Goal: Transaction & Acquisition: Purchase product/service

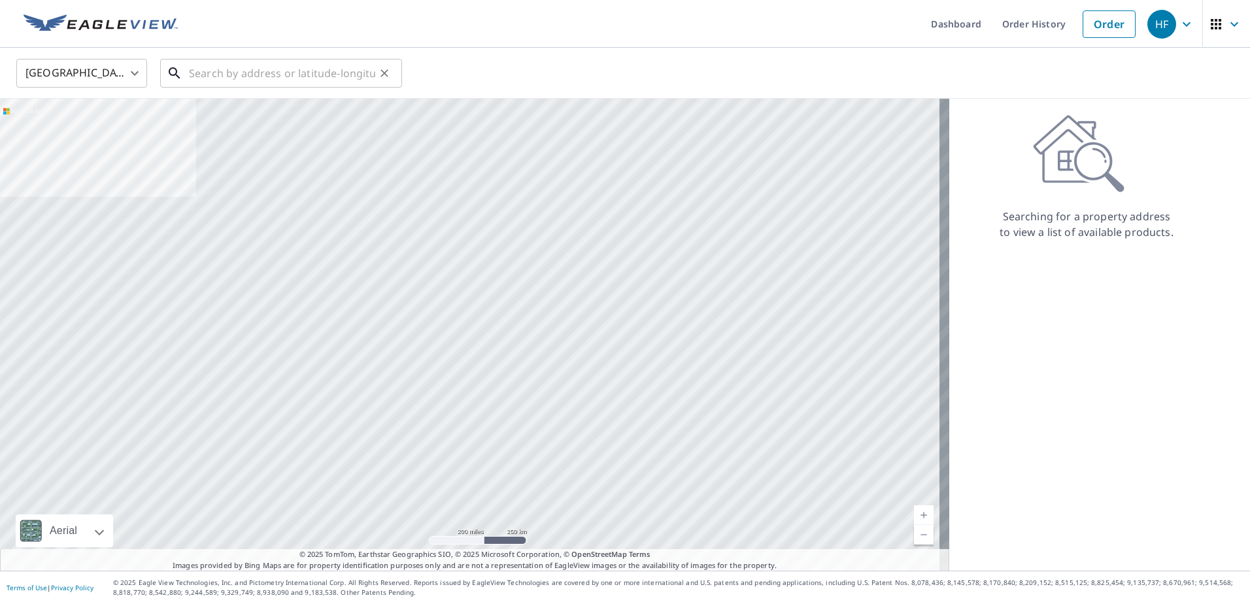
click at [300, 67] on input "text" at bounding box center [282, 73] width 186 height 37
paste input "[STREET_ADDRESS]"
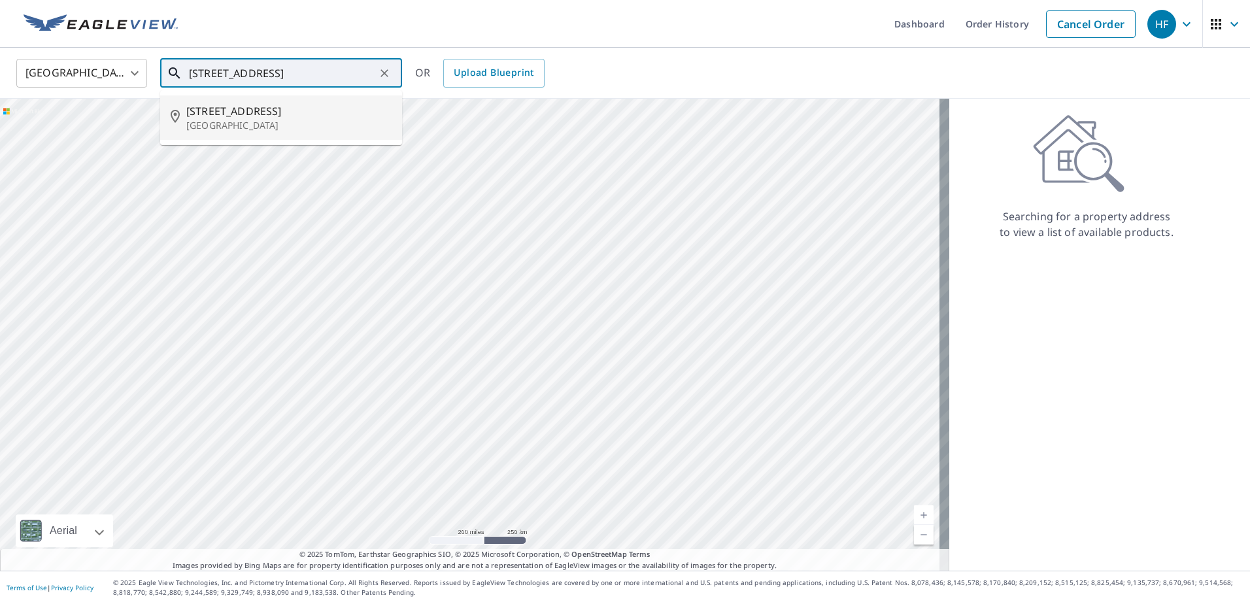
click at [295, 108] on span "[STREET_ADDRESS]" at bounding box center [288, 111] width 205 height 16
type input "[STREET_ADDRESS]"
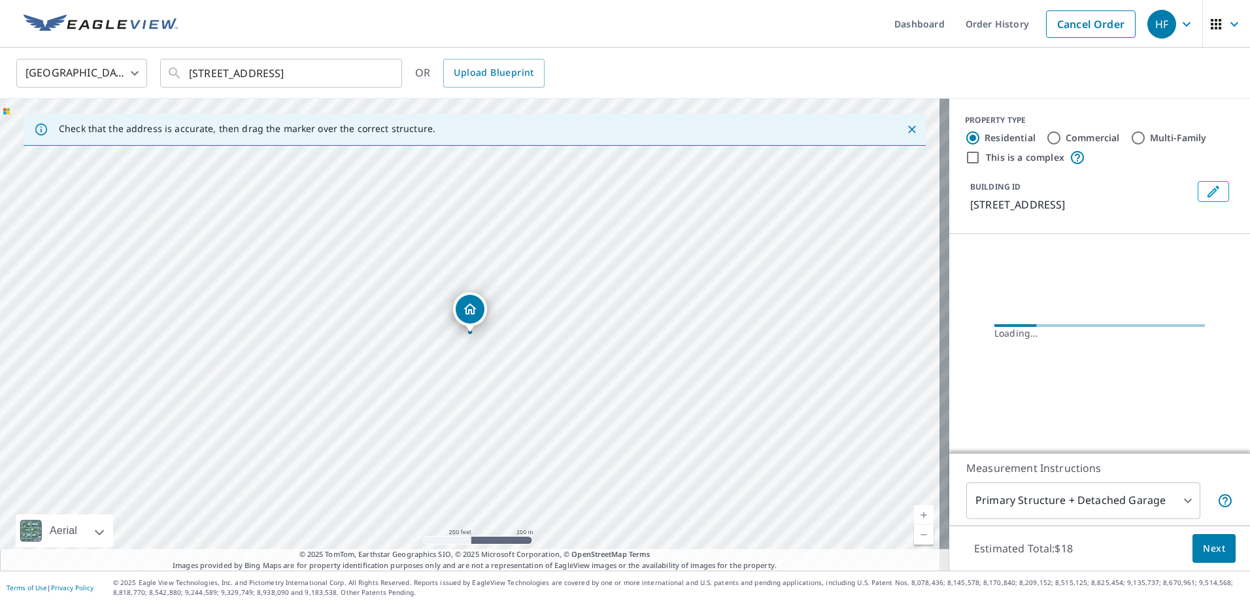
click at [1211, 548] on span "Next" at bounding box center [1214, 549] width 22 height 16
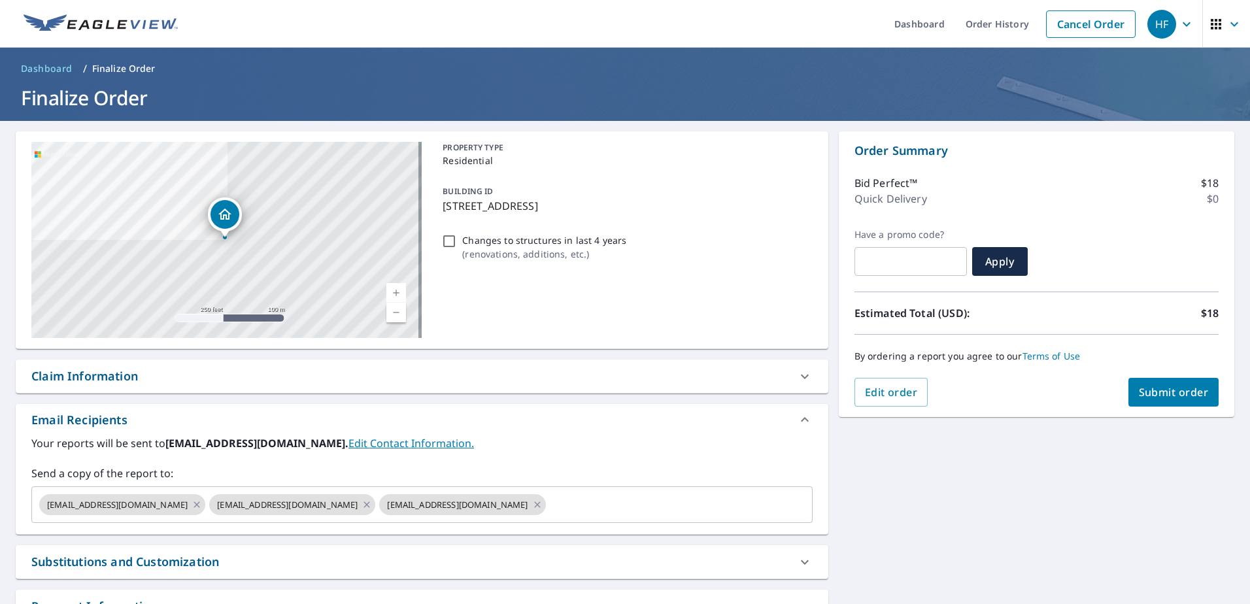
checkbox input "true"
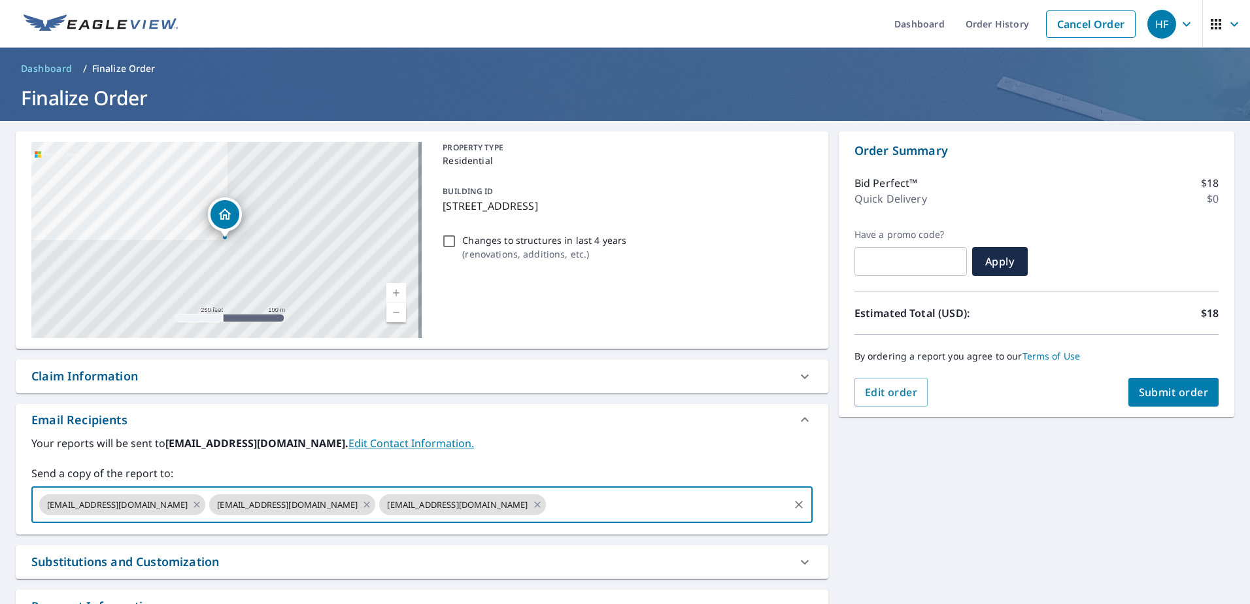
click at [588, 501] on input "text" at bounding box center [667, 504] width 239 height 25
paste input "[EMAIL_ADDRESS][DOMAIN_NAME]"
type input "[EMAIL_ADDRESS][DOMAIN_NAME]"
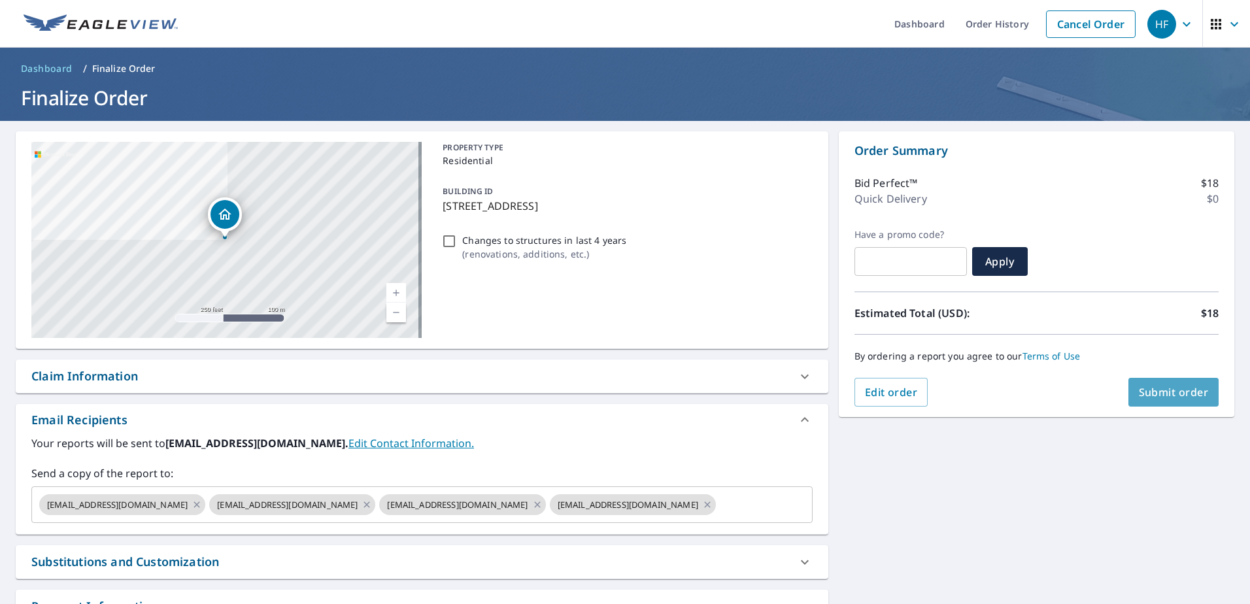
click at [1174, 388] on span "Submit order" at bounding box center [1174, 392] width 70 height 14
checkbox input "true"
